Goal: Task Accomplishment & Management: Manage account settings

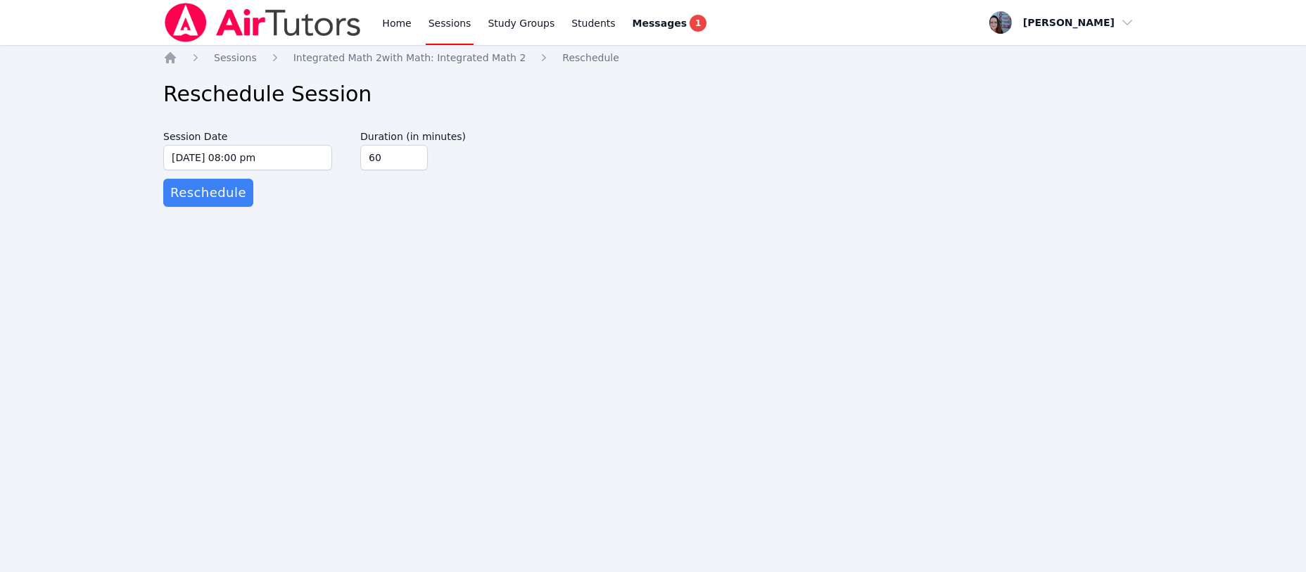
click at [169, 59] on icon "Breadcrumb" at bounding box center [170, 57] width 11 height 11
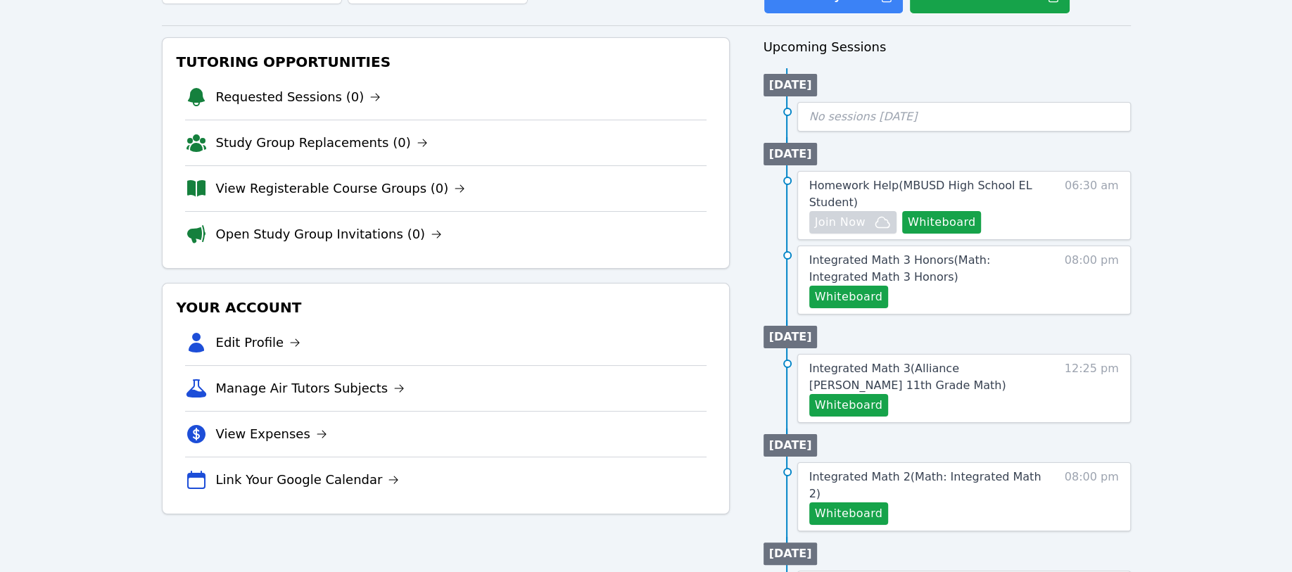
scroll to position [94, 0]
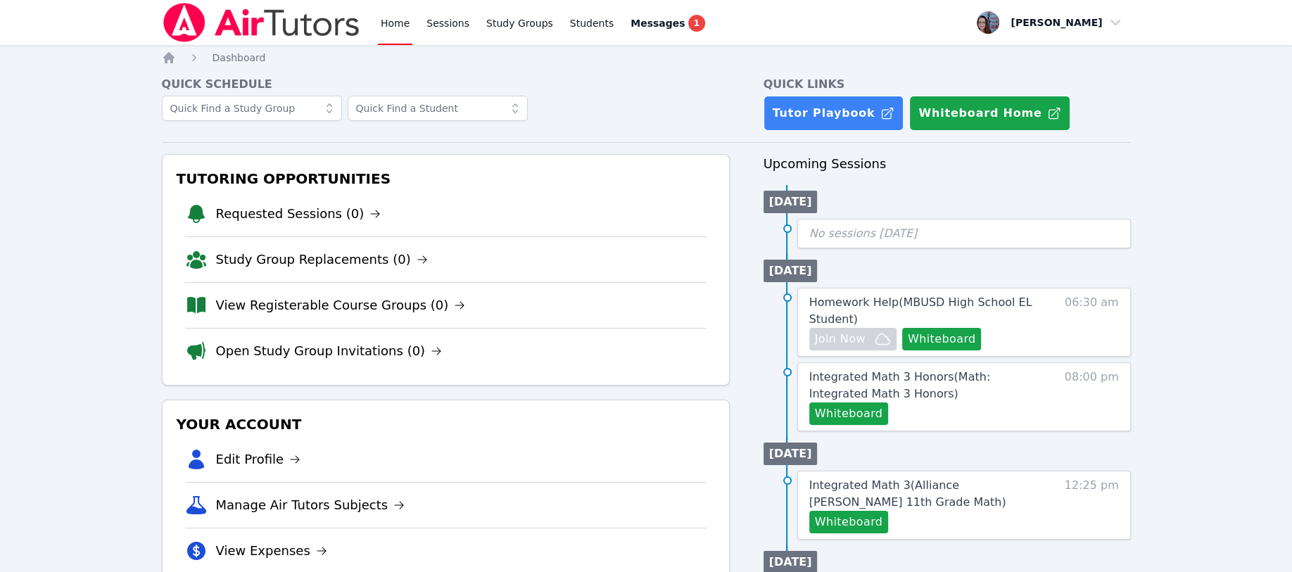
click at [445, 23] on link "Sessions" at bounding box center [448, 22] width 49 height 45
